Goal: Use online tool/utility: Utilize a website feature to perform a specific function

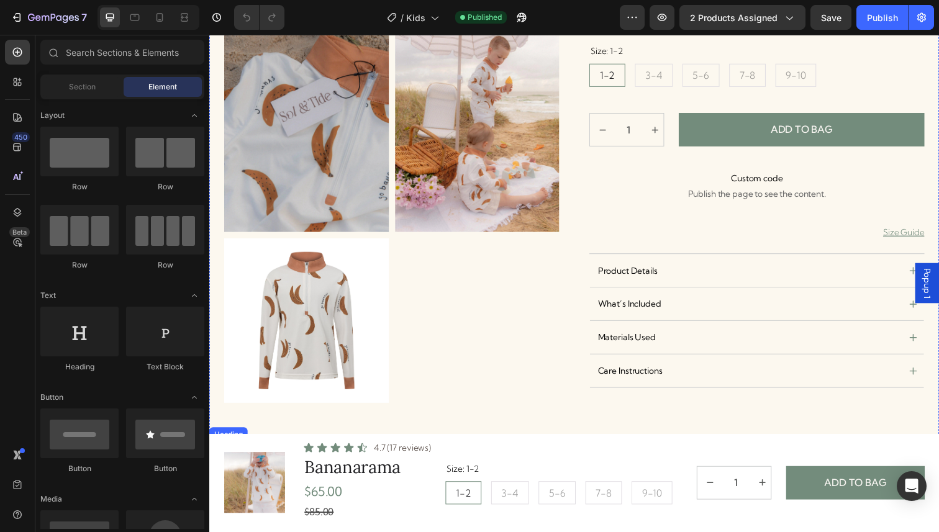
radio input "false"
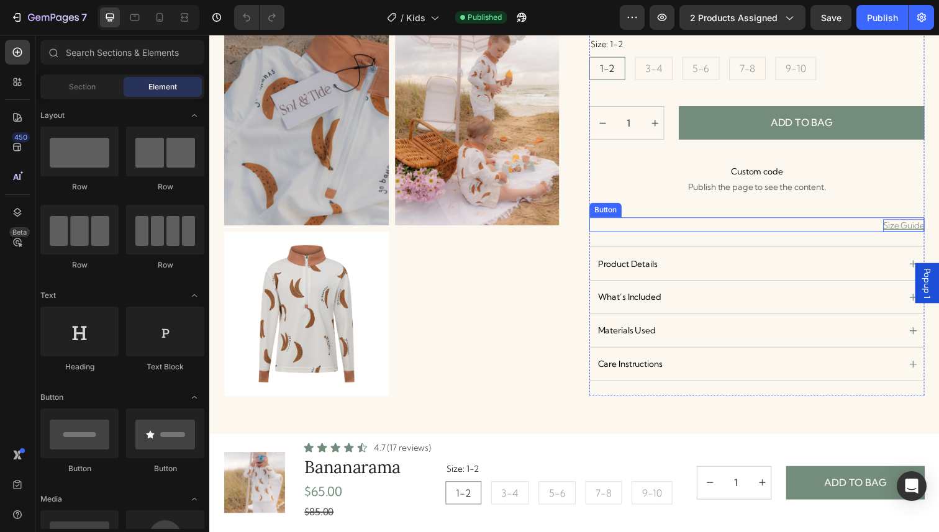
click at [927, 232] on p "Size Guide" at bounding box center [918, 230] width 42 height 13
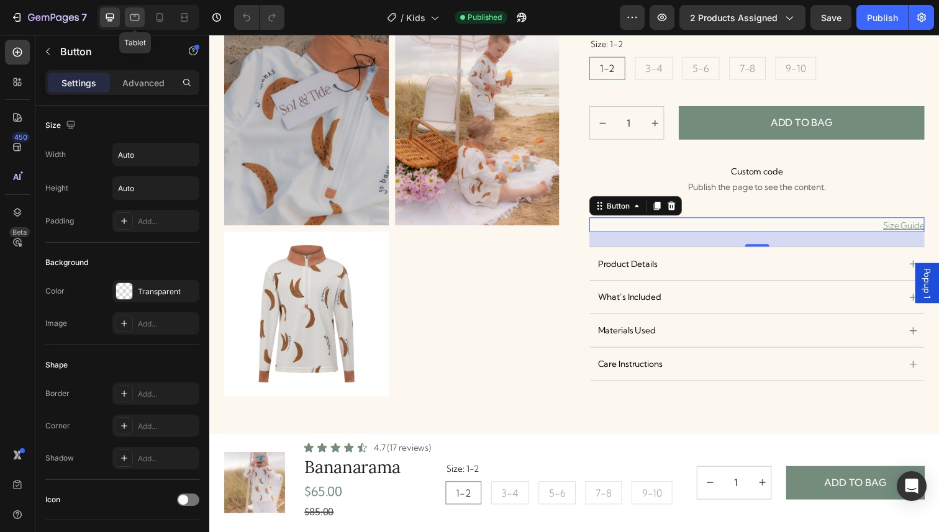
click at [135, 24] on div at bounding box center [135, 17] width 20 height 20
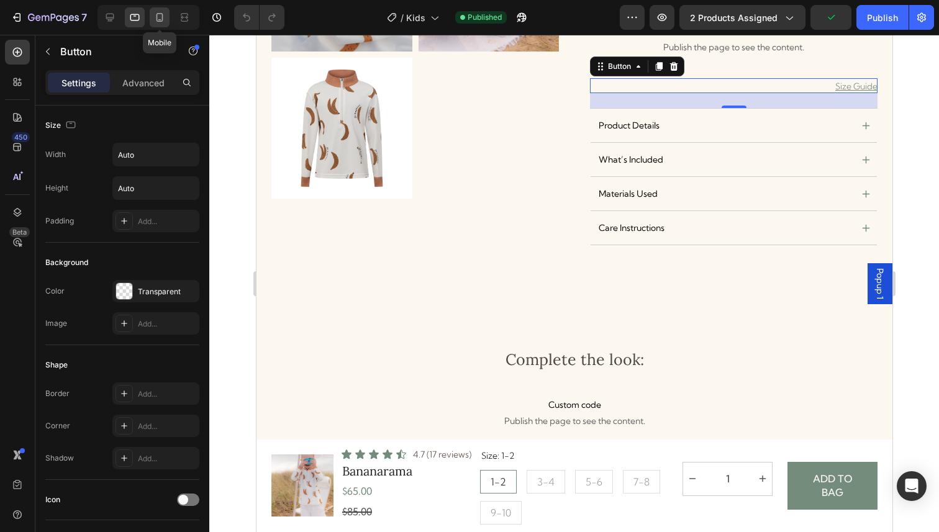
click at [157, 25] on div at bounding box center [160, 17] width 20 height 20
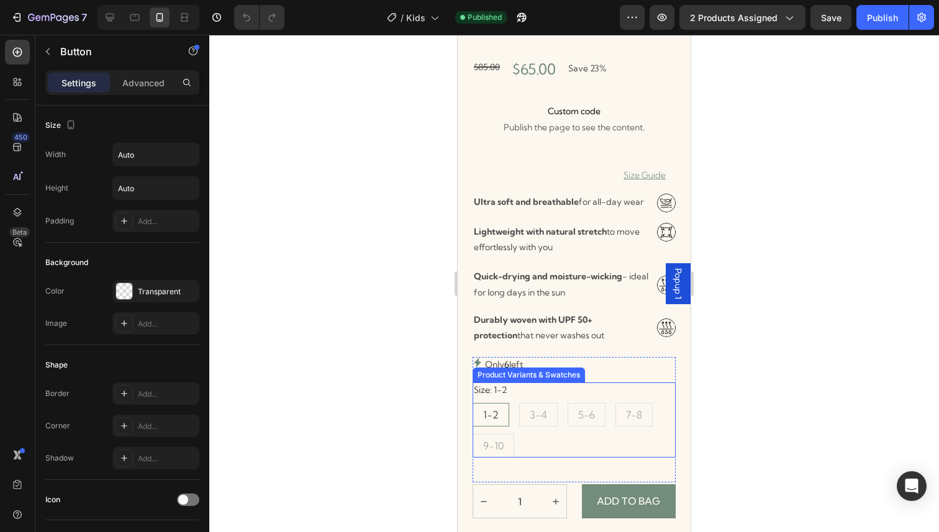
scroll to position [320, 0]
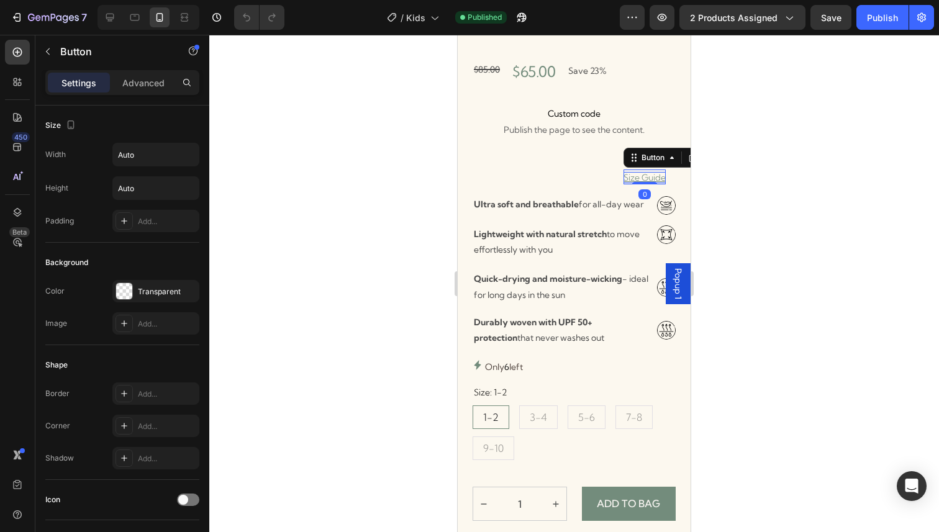
click at [643, 178] on p "Size Guide" at bounding box center [645, 177] width 42 height 11
click at [681, 289] on span "Popup 1" at bounding box center [678, 283] width 12 height 31
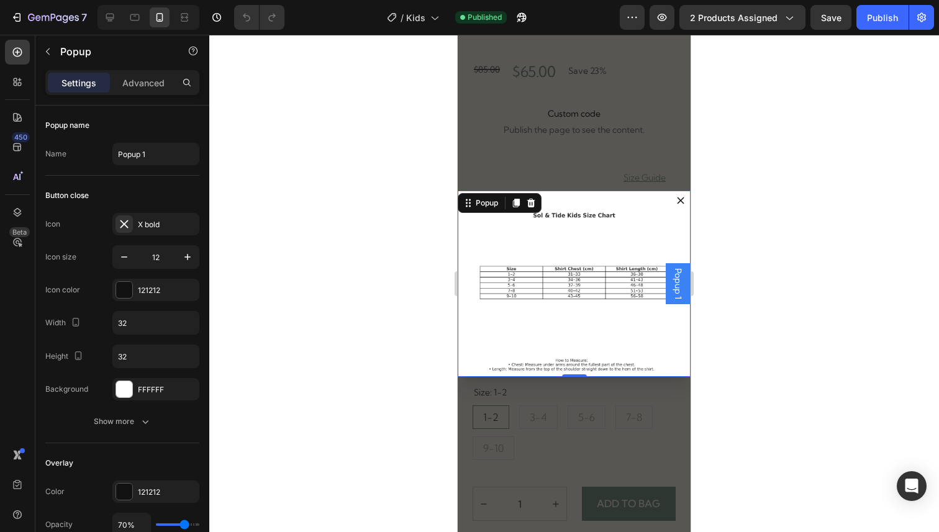
click at [684, 203] on icon "Dialog content" at bounding box center [680, 200] width 7 height 7
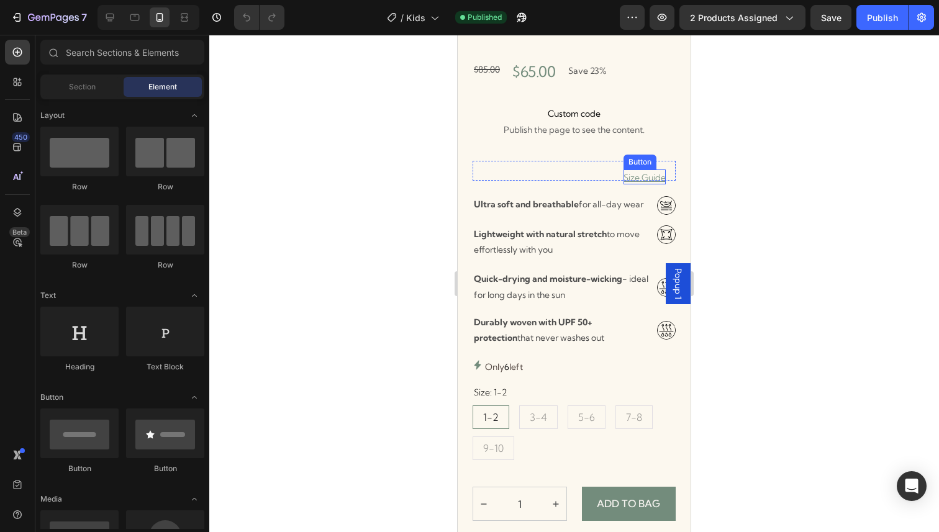
click at [634, 166] on div "Button" at bounding box center [640, 162] width 33 height 15
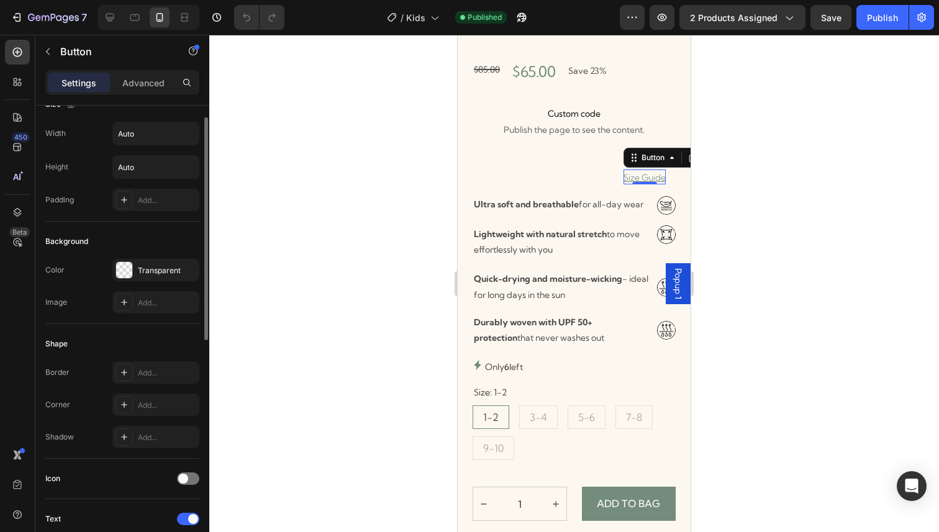
scroll to position [22, 0]
click at [166, 298] on div "Add..." at bounding box center [167, 301] width 58 height 11
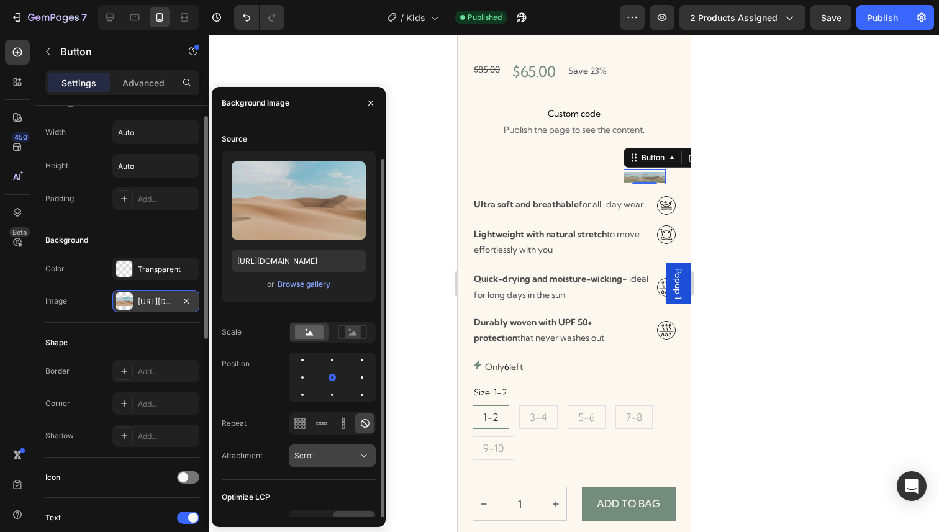
scroll to position [15, 0]
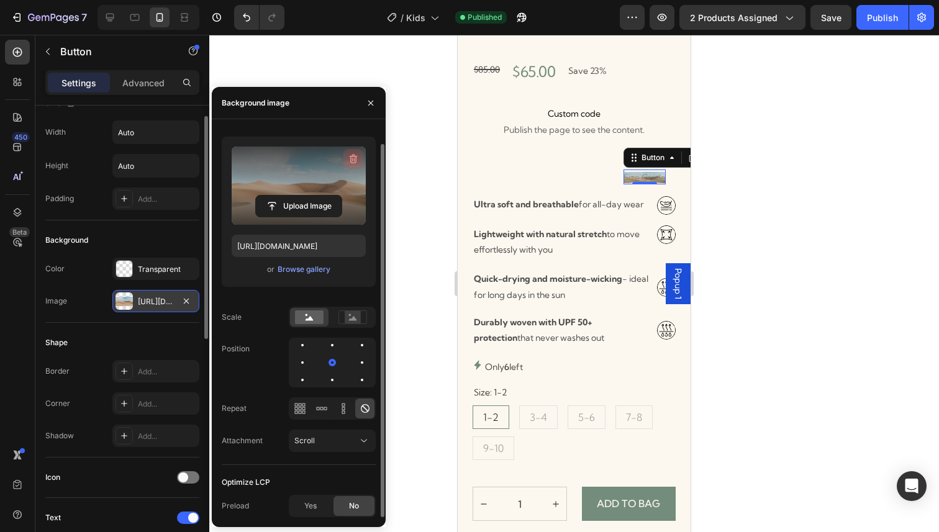
click at [357, 158] on icon "button" at bounding box center [353, 159] width 12 height 12
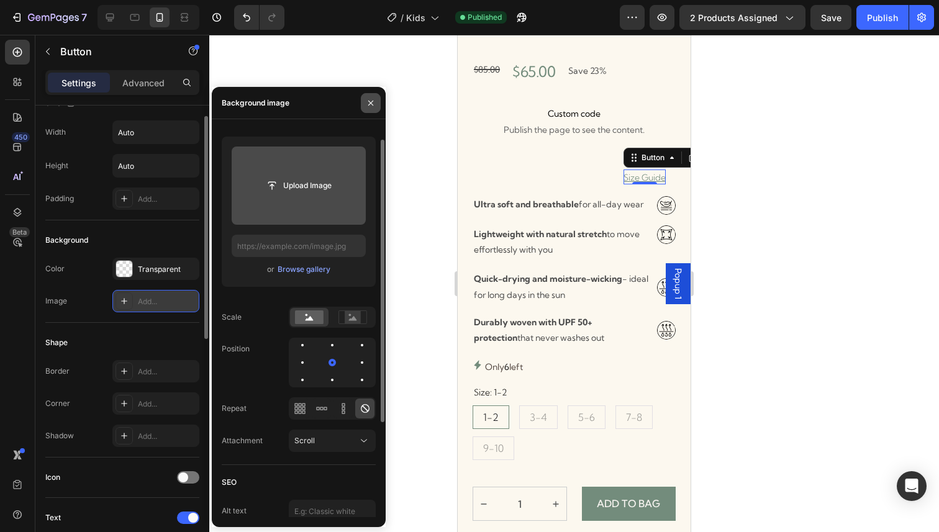
click at [376, 107] on button "button" at bounding box center [371, 103] width 20 height 20
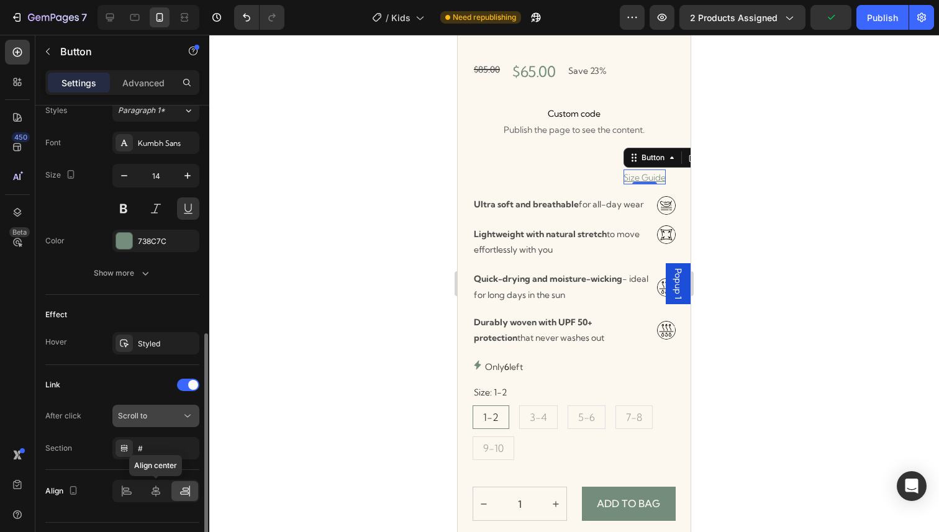
scroll to position [466, 0]
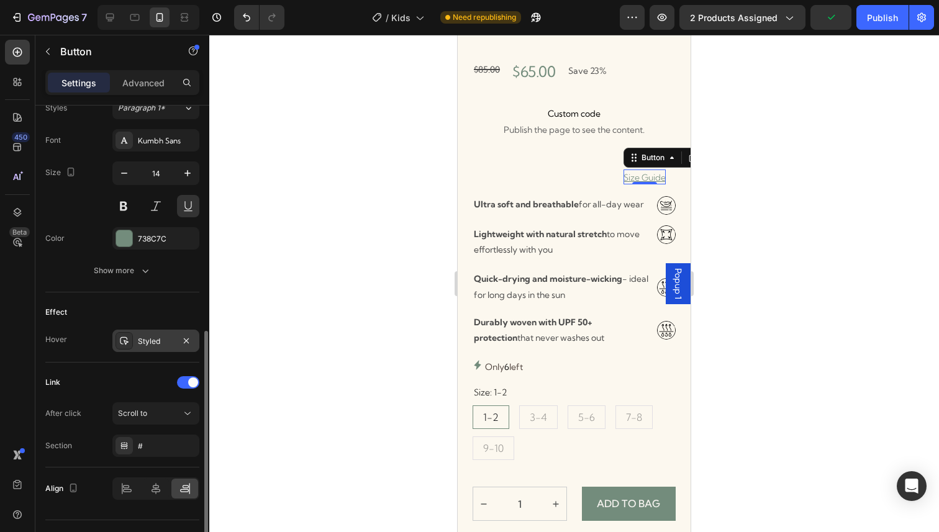
click at [158, 348] on div "Styled" at bounding box center [155, 341] width 87 height 22
click at [309, 162] on div at bounding box center [574, 283] width 730 height 497
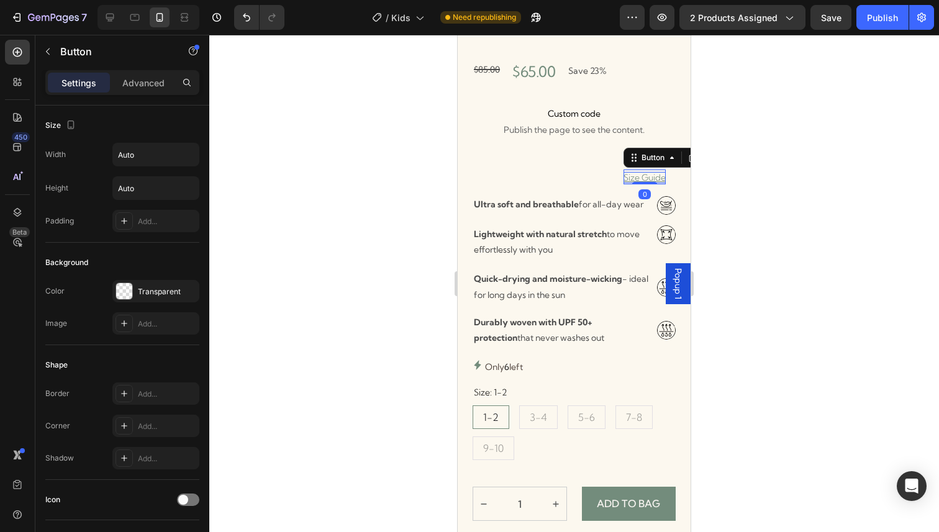
click at [653, 172] on p "Size Guide" at bounding box center [645, 177] width 42 height 11
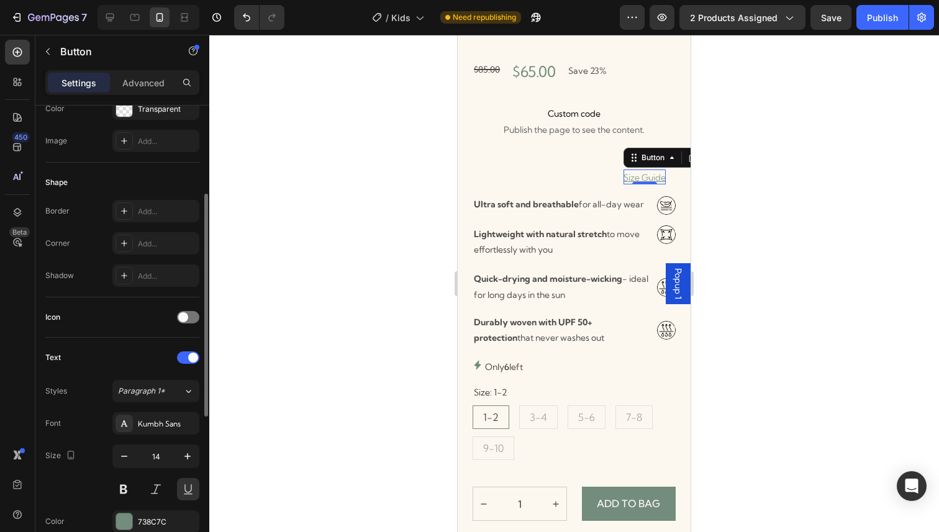
scroll to position [186, 0]
click at [173, 113] on div "Transparent" at bounding box center [155, 105] width 87 height 22
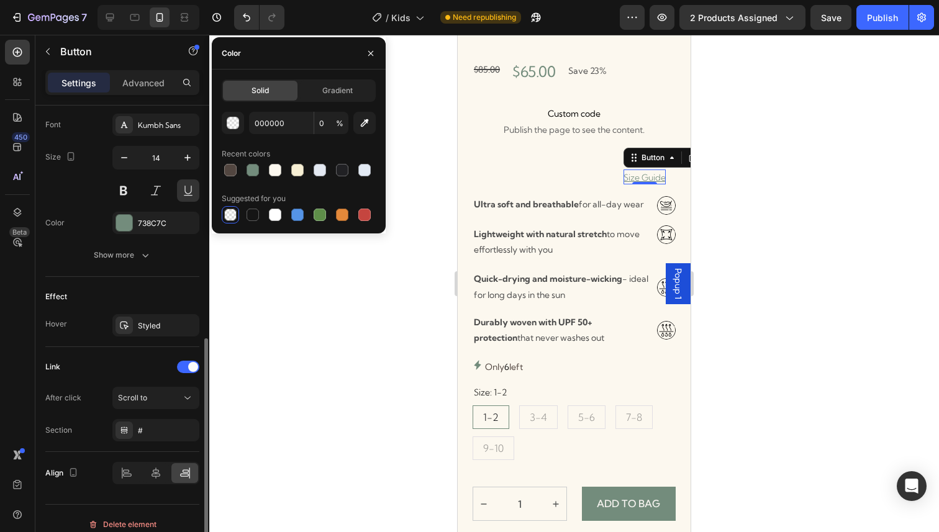
click at [152, 260] on button "Show more" at bounding box center [122, 255] width 154 height 22
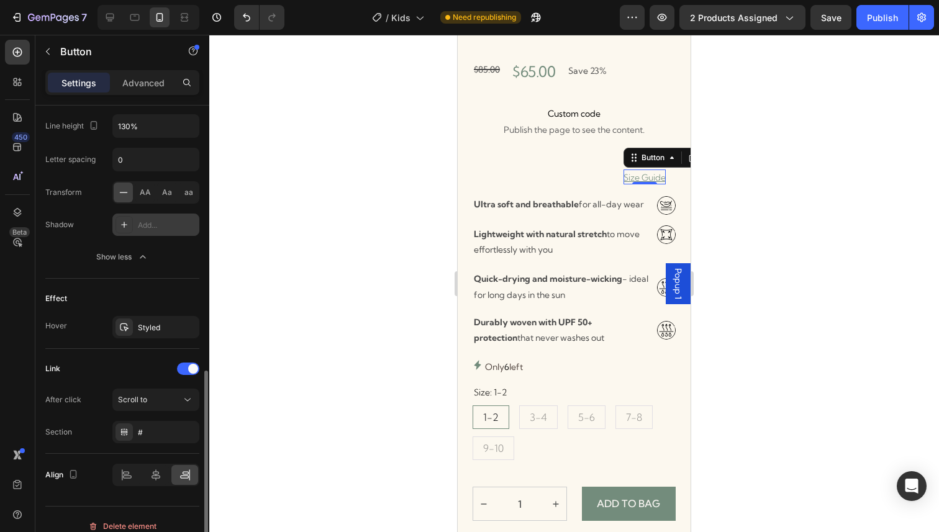
scroll to position [657, 0]
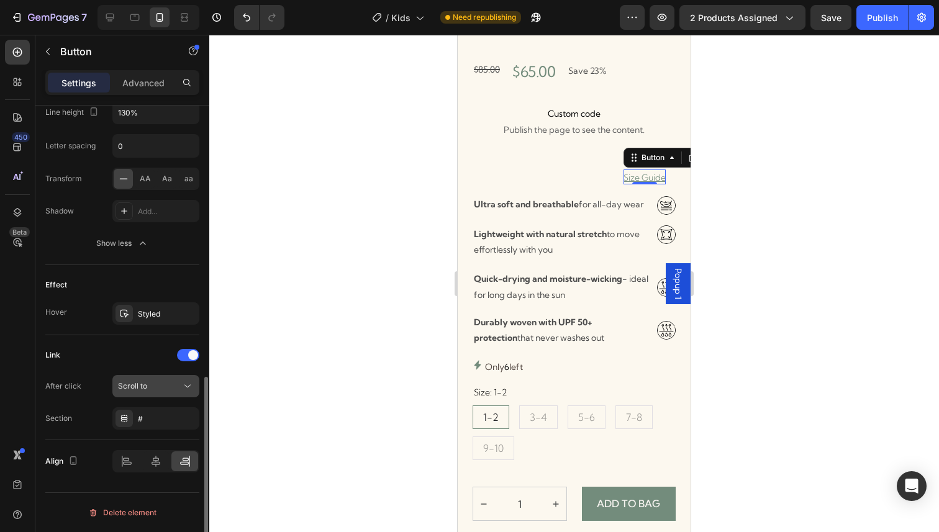
click at [165, 384] on div "Scroll to" at bounding box center [149, 386] width 63 height 11
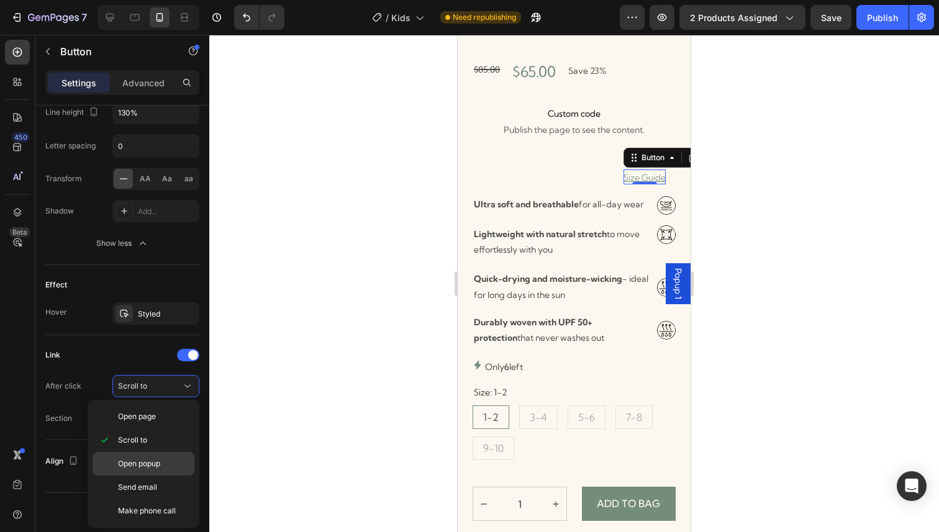
click at [153, 473] on div "Open popup" at bounding box center [144, 464] width 102 height 24
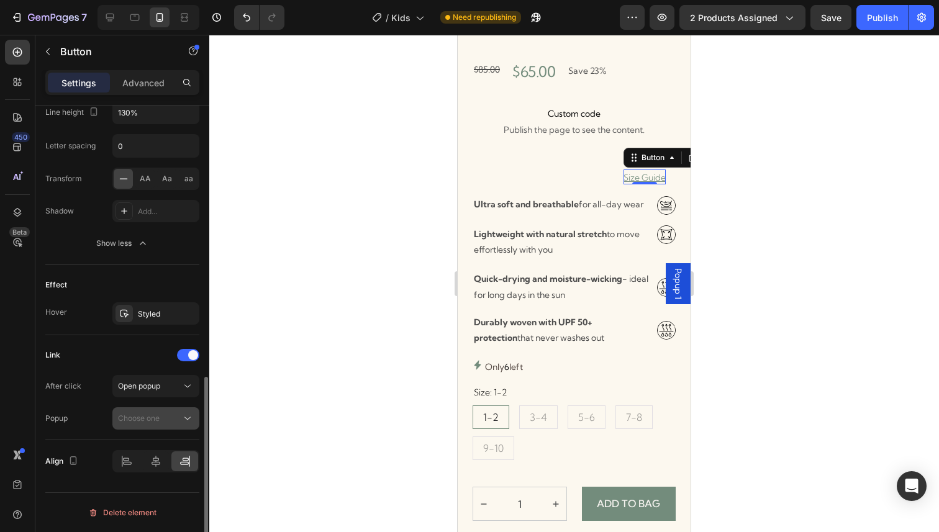
click at [168, 413] on div "Choose one" at bounding box center [149, 418] width 63 height 11
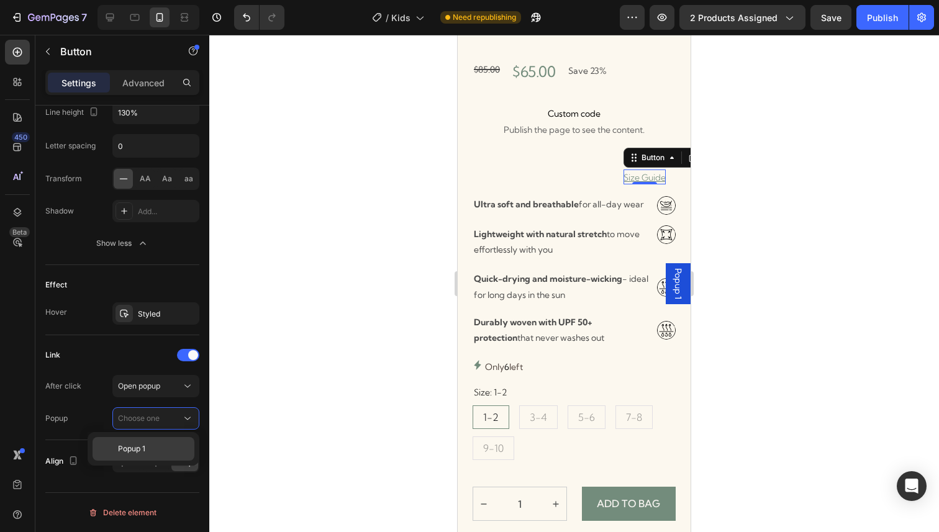
click at [154, 448] on p "Popup 1" at bounding box center [153, 448] width 71 height 11
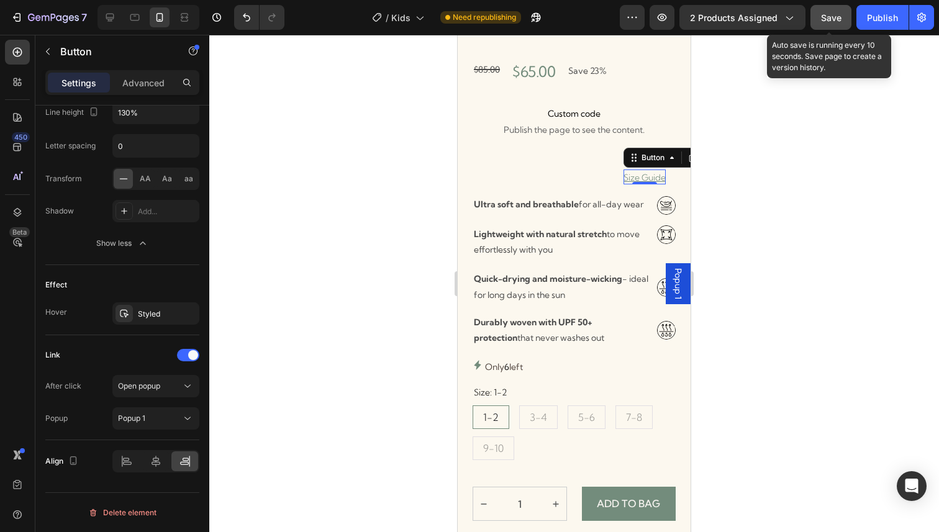
click at [835, 29] on button "Save" at bounding box center [831, 17] width 41 height 25
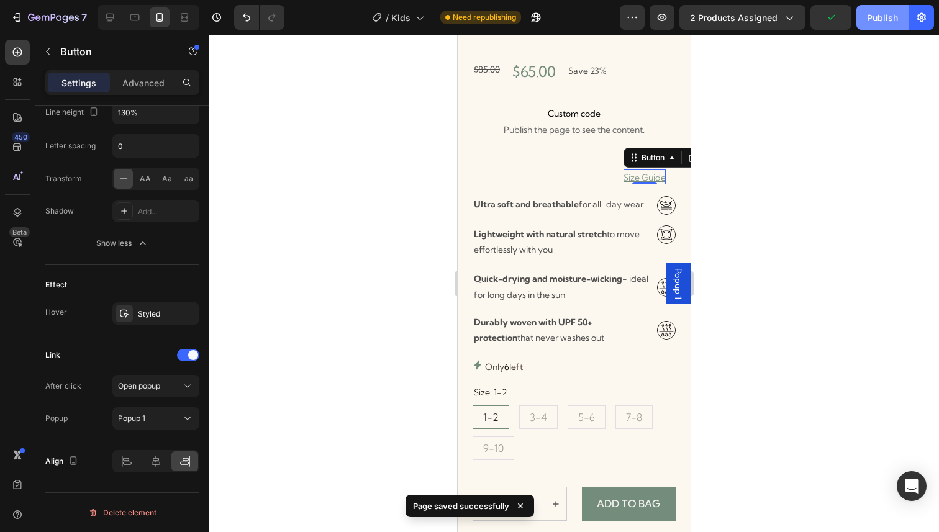
click at [885, 19] on div "Publish" at bounding box center [882, 17] width 31 height 13
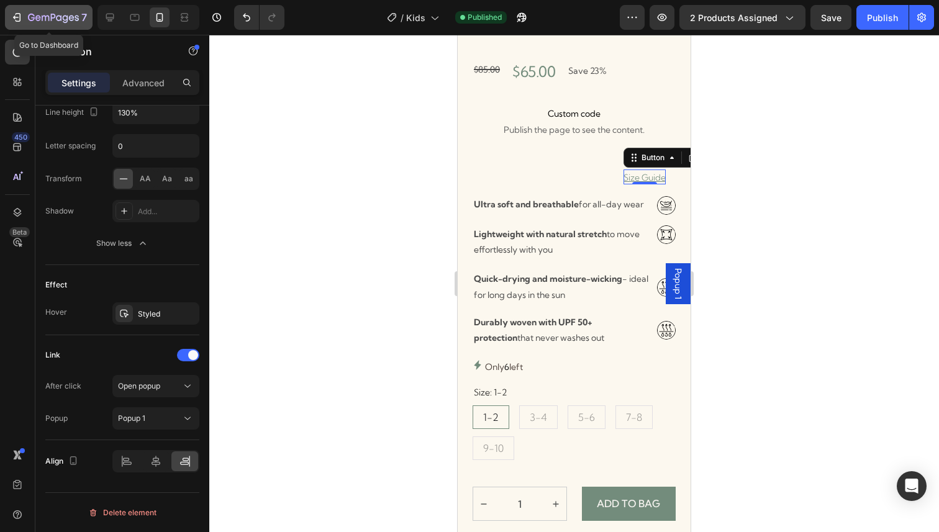
click at [24, 20] on div "7" at bounding box center [49, 17] width 76 height 15
